Goal: Task Accomplishment & Management: Use online tool/utility

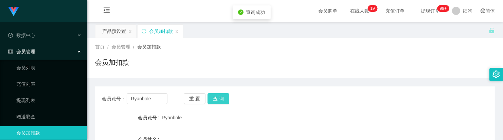
scroll to position [85, 0]
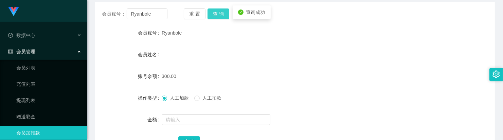
click at [220, 14] on button "查 询" at bounding box center [219, 13] width 22 height 11
drag, startPoint x: 199, startPoint y: 33, endPoint x: 191, endPoint y: 33, distance: 8.5
click at [199, 33] on div "Ryanbole" at bounding box center [278, 33] width 233 height 14
drag, startPoint x: 163, startPoint y: 14, endPoint x: 70, endPoint y: 13, distance: 93.8
click at [70, 13] on section "Jingdong工作台代理端 数据中心 会员管理 会员列表 充值列表 提现列表 赠送彩金 会员加扣款 会员加减打码量 产品管理 开奖记录 注单管理 产品列表 …" at bounding box center [251, 55] width 503 height 280
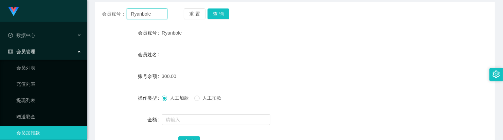
paste input "Melvincwm"
type input "Melvincwm"
click at [220, 15] on button "查 询" at bounding box center [219, 13] width 22 height 11
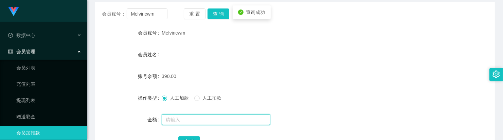
click at [194, 116] on input "text" at bounding box center [216, 120] width 109 height 11
type input "110"
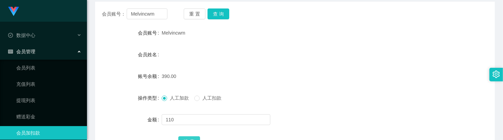
click at [194, 138] on button "确 定" at bounding box center [189, 142] width 22 height 11
drag, startPoint x: 157, startPoint y: 17, endPoint x: 99, endPoint y: 13, distance: 58.6
click at [88, 11] on main "关闭左侧 关闭右侧 关闭其它 刷新页面 产品预设置 会员加扣款 首页 / 会员管理 / 会员加扣款 / 会员加扣款 会员账号： Melvincwm 重 置 查…" at bounding box center [295, 50] width 416 height 227
paste input "Feeder3023"
type input "Feeder3023"
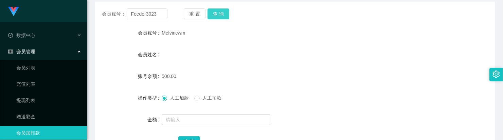
click at [226, 18] on button "查 询" at bounding box center [219, 13] width 22 height 11
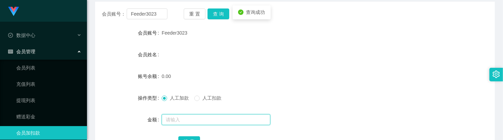
click at [197, 121] on input "text" at bounding box center [216, 120] width 109 height 11
type input "1000"
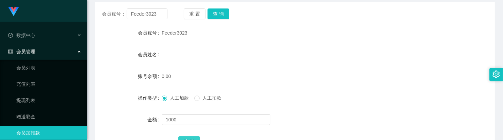
click at [191, 139] on button "确 定" at bounding box center [189, 142] width 22 height 11
click at [113, 46] on form "会员账号 Feeder3023 会员姓名 账号余额 1000.00 操作类型 人工加款 人工扣款 金额 确 定" at bounding box center [295, 87] width 400 height 122
